Goal: Find specific page/section: Find specific page/section

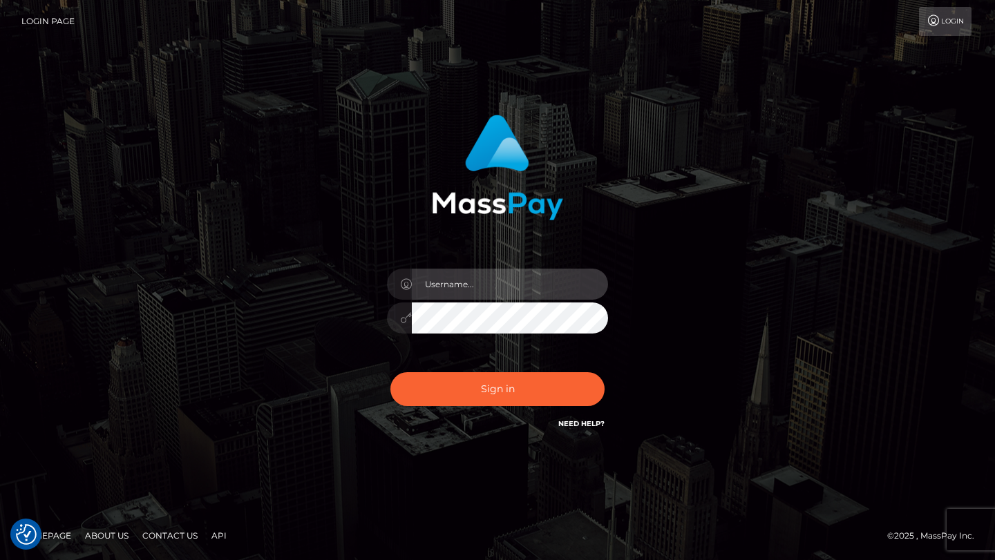
click at [496, 280] on input "text" at bounding box center [510, 284] width 196 height 31
type input "tyler.gig"
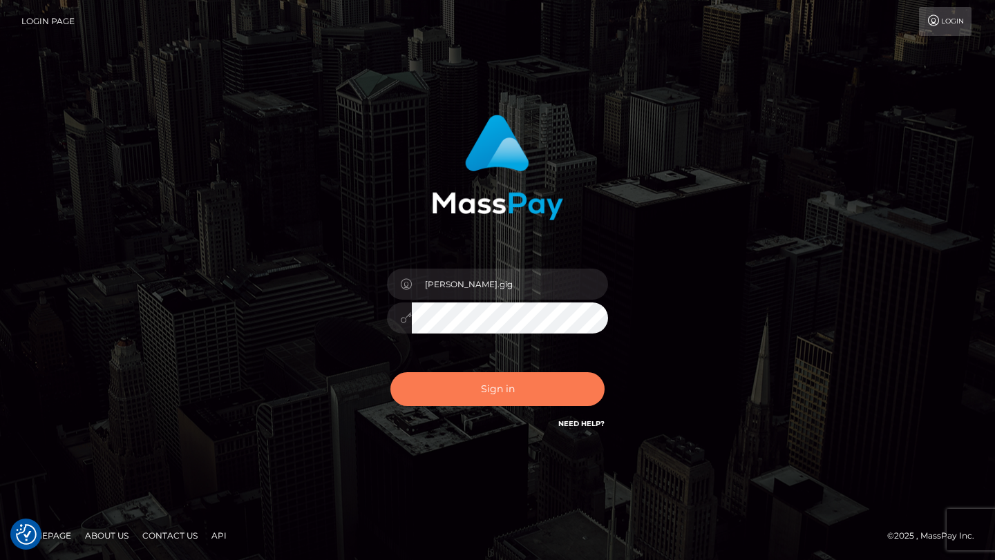
click at [497, 405] on button "Sign in" at bounding box center [497, 389] width 214 height 34
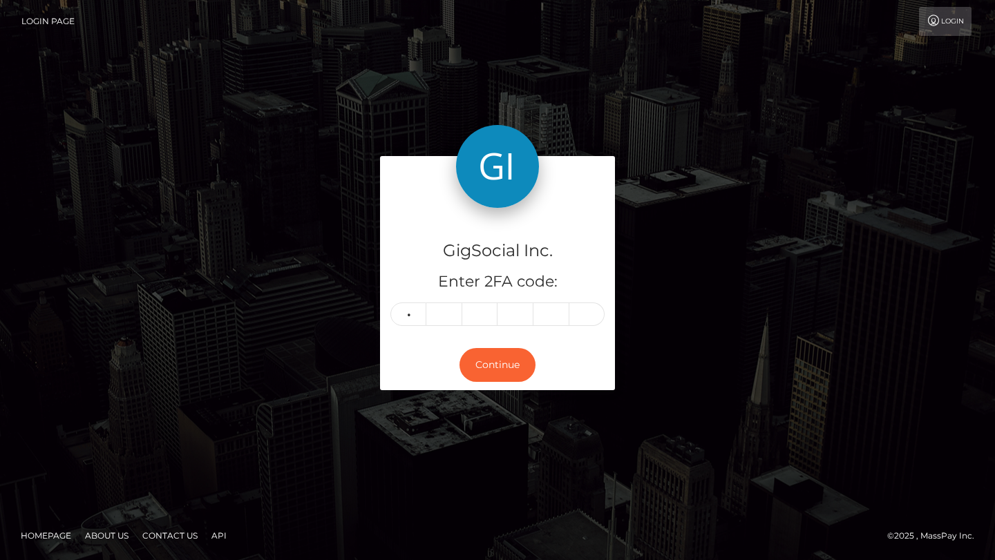
type input "6"
type input "1"
type input "2"
type input "5"
type input "8"
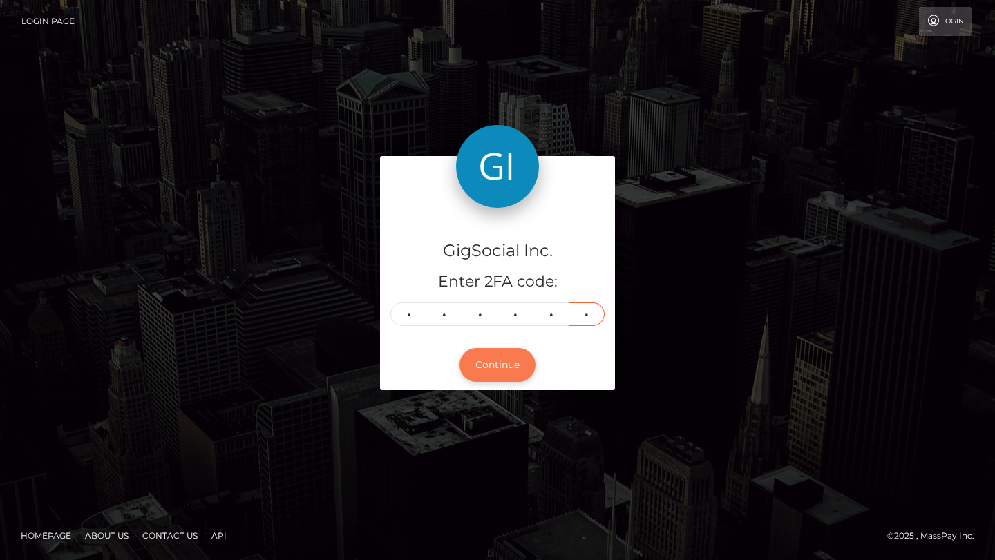
type input "4"
click at [499, 361] on button "Continue" at bounding box center [497, 365] width 76 height 34
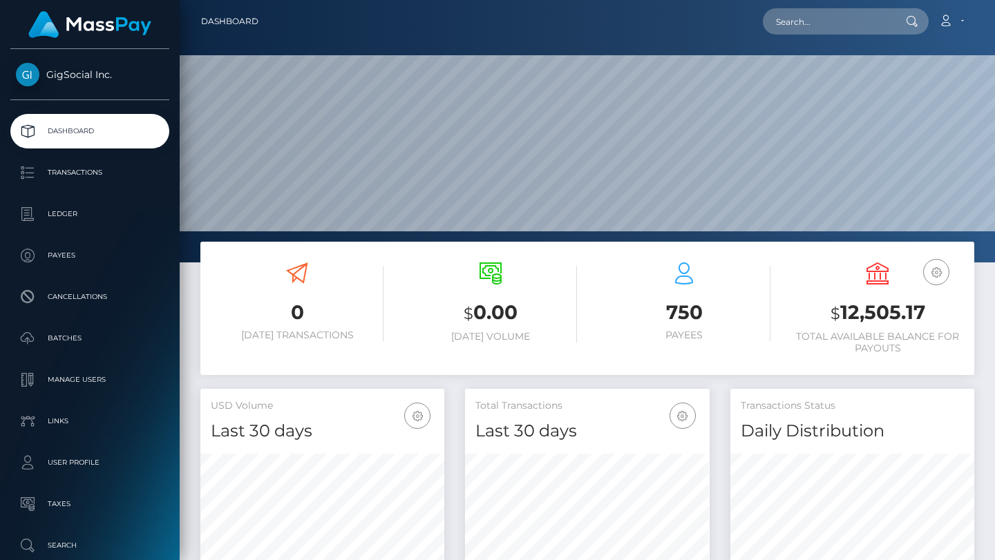
scroll to position [244, 244]
click at [843, 15] on input "text" at bounding box center [828, 21] width 130 height 26
paste input "[EMAIL_ADDRESS][DOMAIN_NAME]"
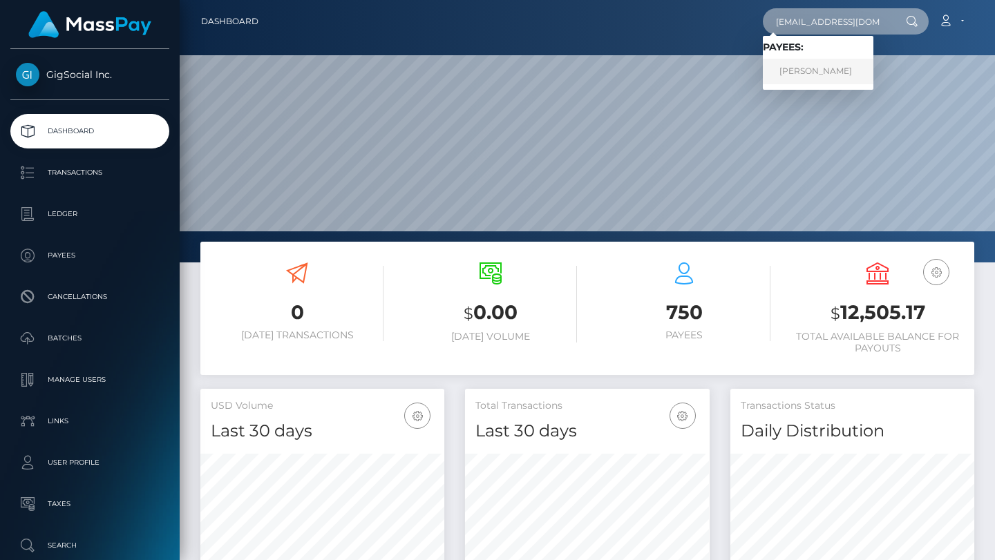
type input "[EMAIL_ADDRESS][DOMAIN_NAME]"
click at [828, 68] on link "Gabrielle Heck" at bounding box center [818, 72] width 111 height 26
